Goal: Information Seeking & Learning: Learn about a topic

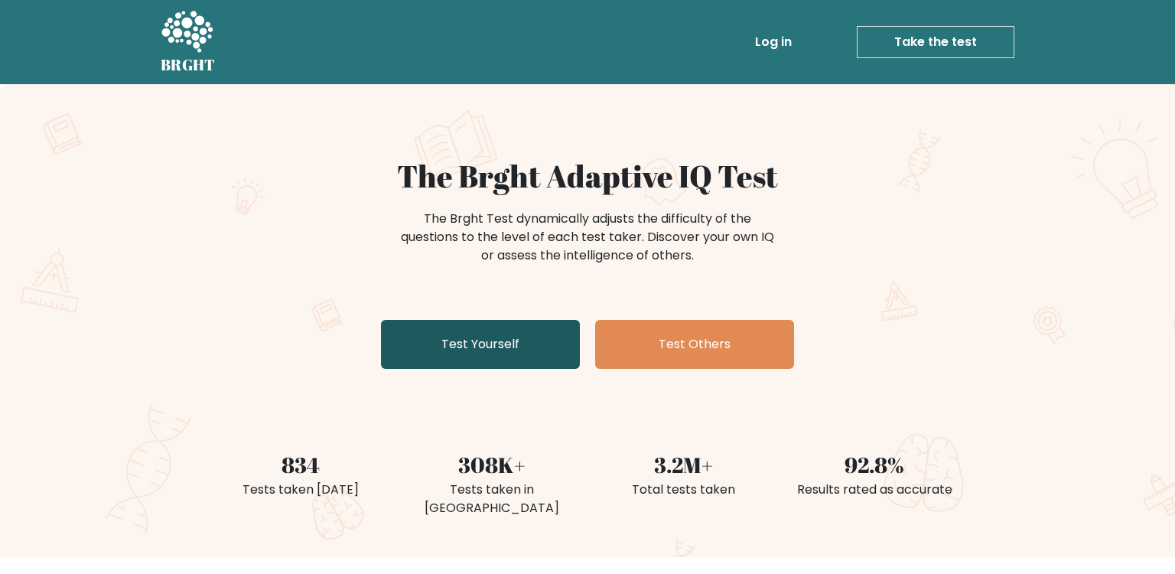
scroll to position [181, 0]
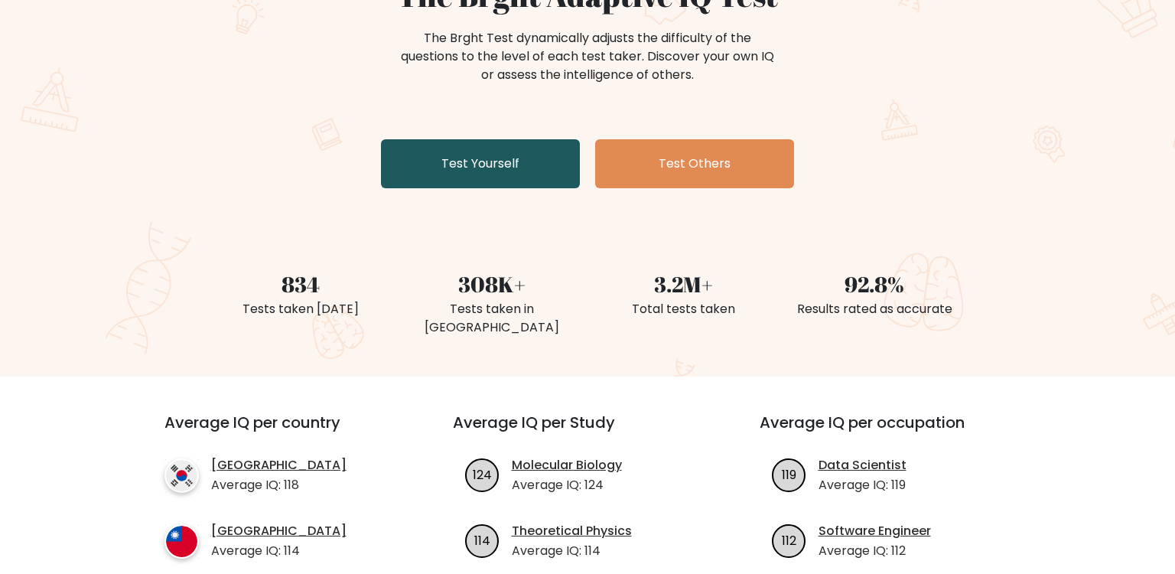
click at [460, 161] on link "Test Yourself" at bounding box center [480, 163] width 199 height 49
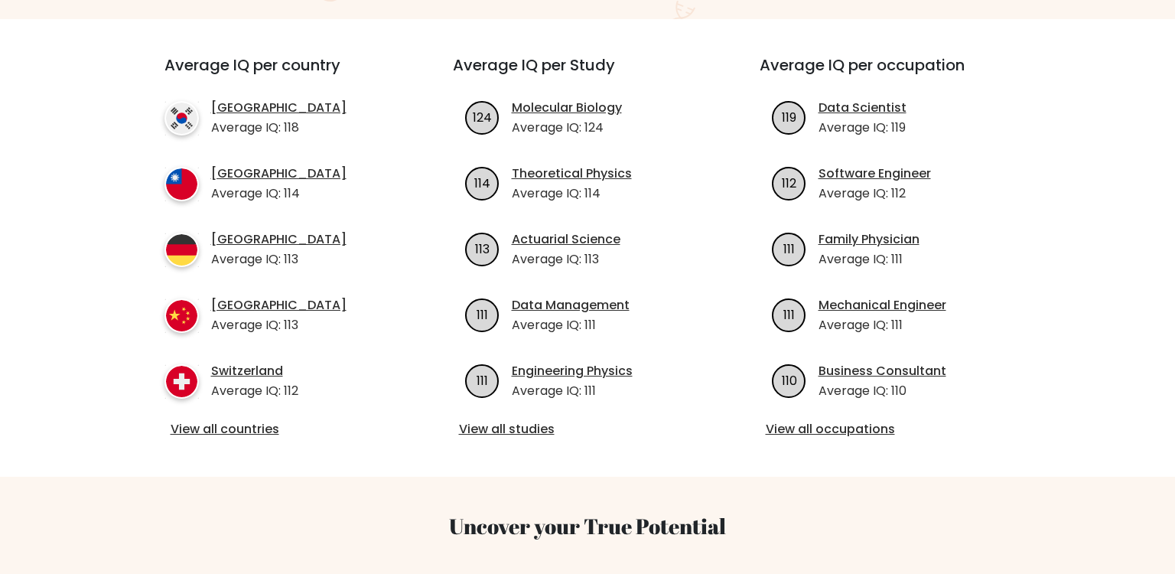
scroll to position [539, 0]
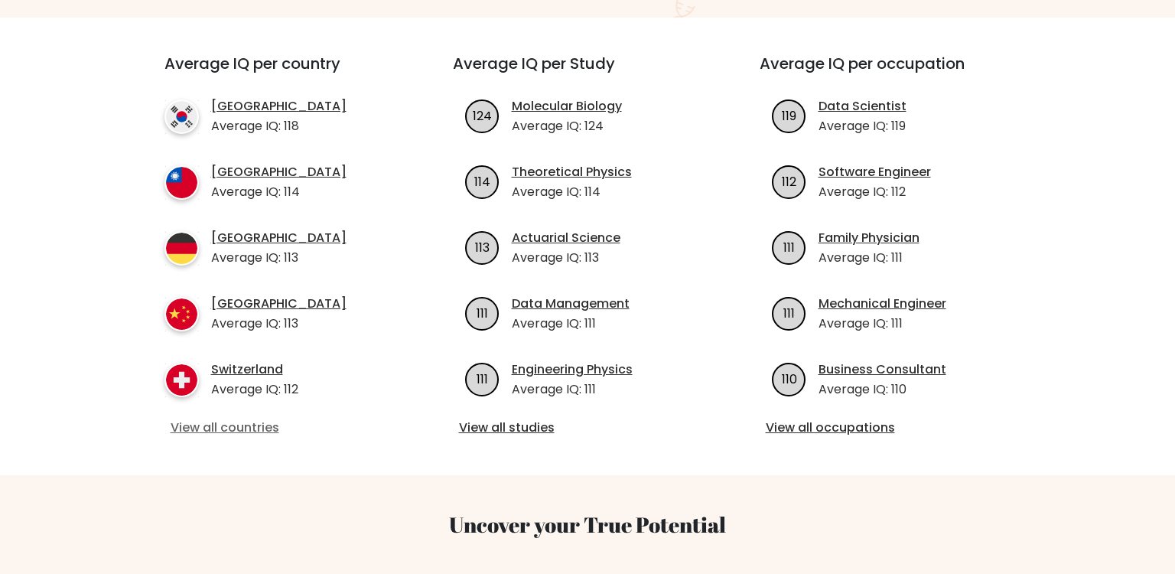
click at [207, 418] on link "View all countries" at bounding box center [281, 427] width 221 height 18
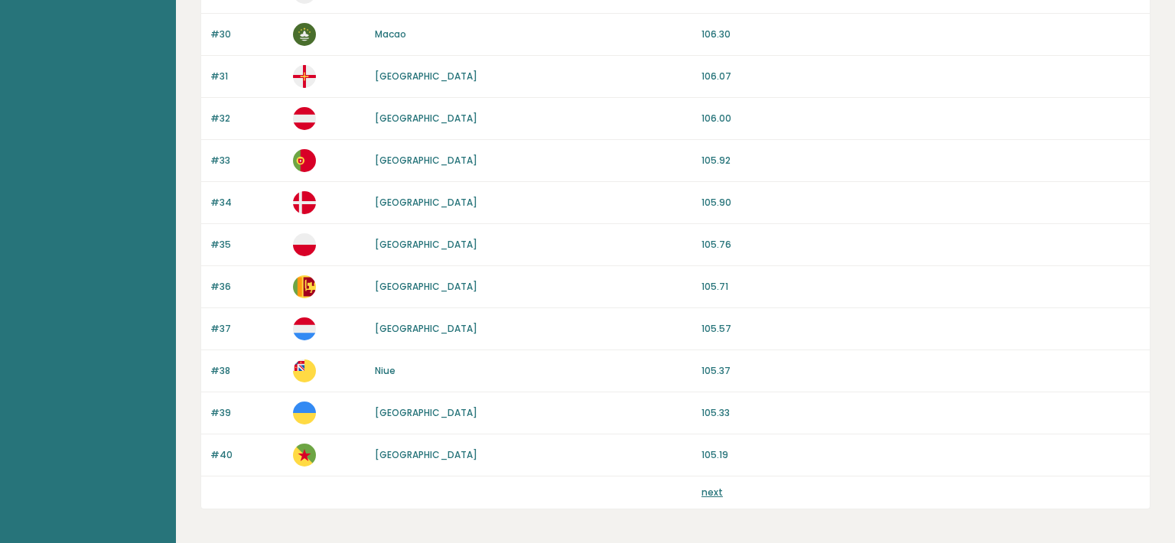
scroll to position [1437, 0]
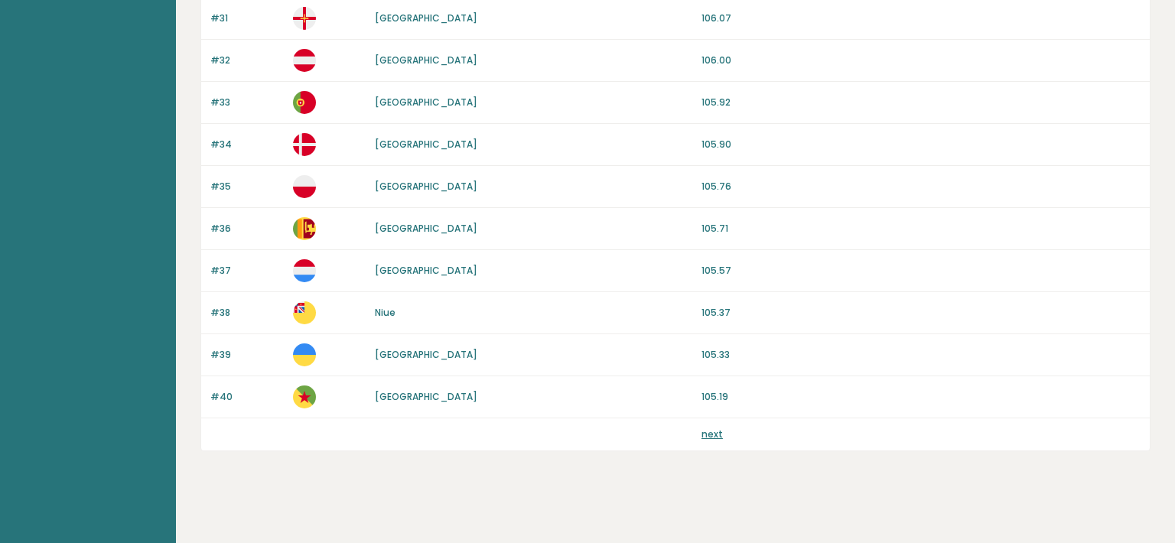
click at [711, 434] on link "next" at bounding box center [711, 434] width 21 height 13
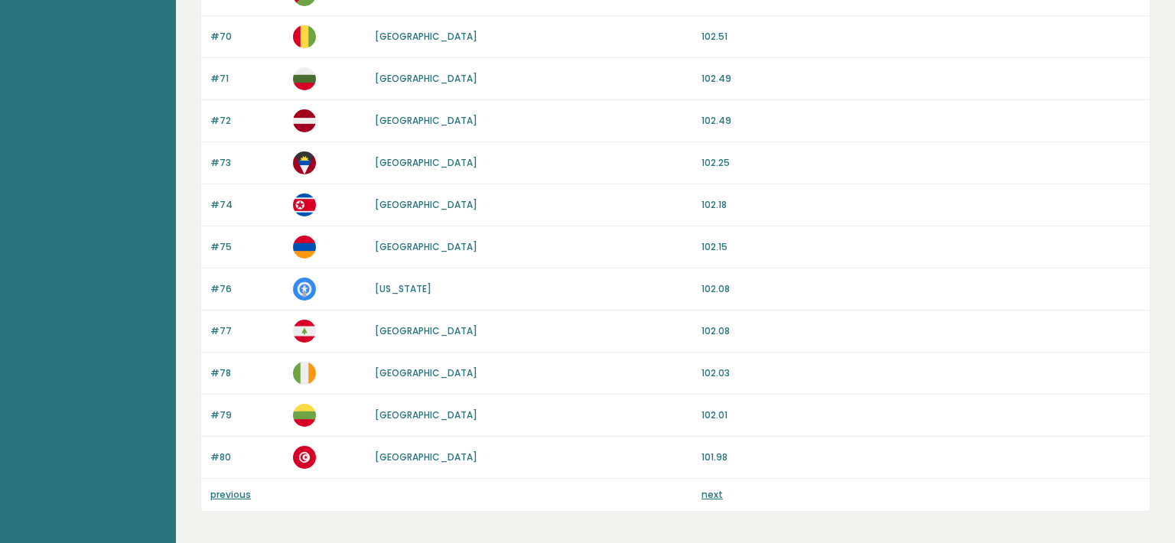
scroll to position [1417, 0]
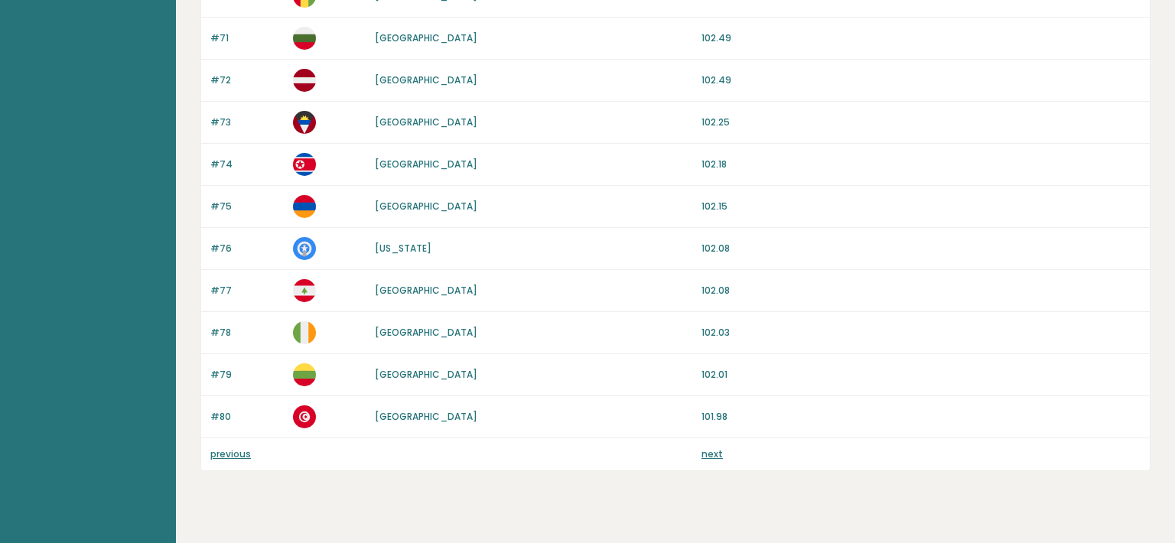
click at [705, 447] on link "next" at bounding box center [711, 453] width 21 height 13
